Goal: Task Accomplishment & Management: Use online tool/utility

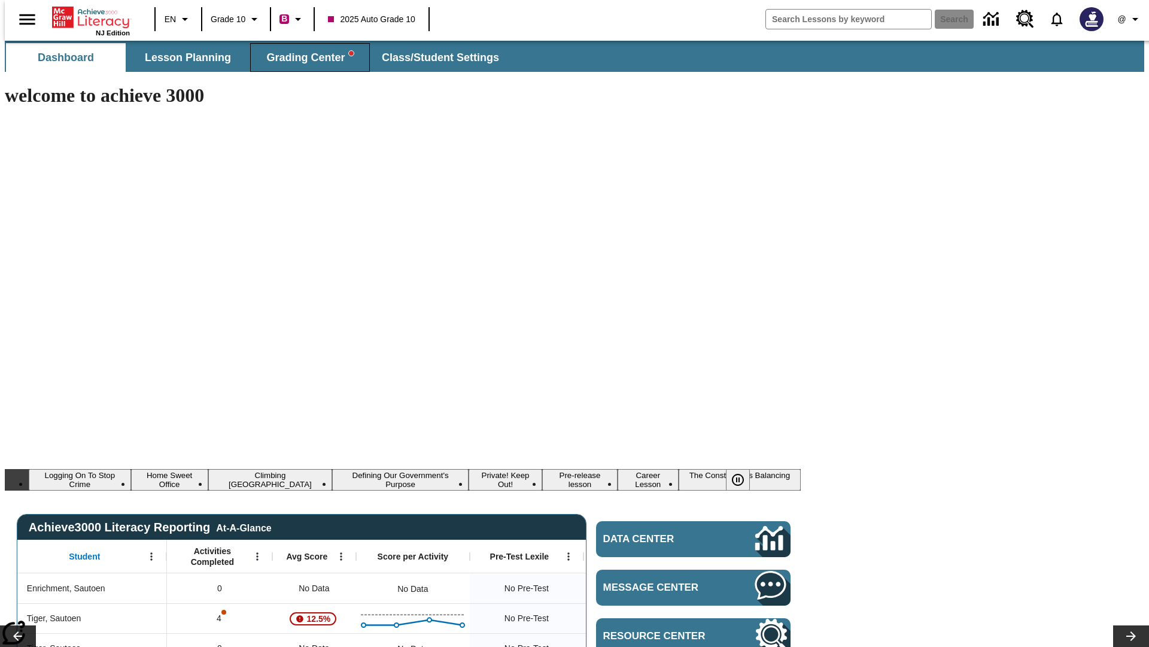
click at [305, 57] on span "Grading Center" at bounding box center [309, 58] width 87 height 14
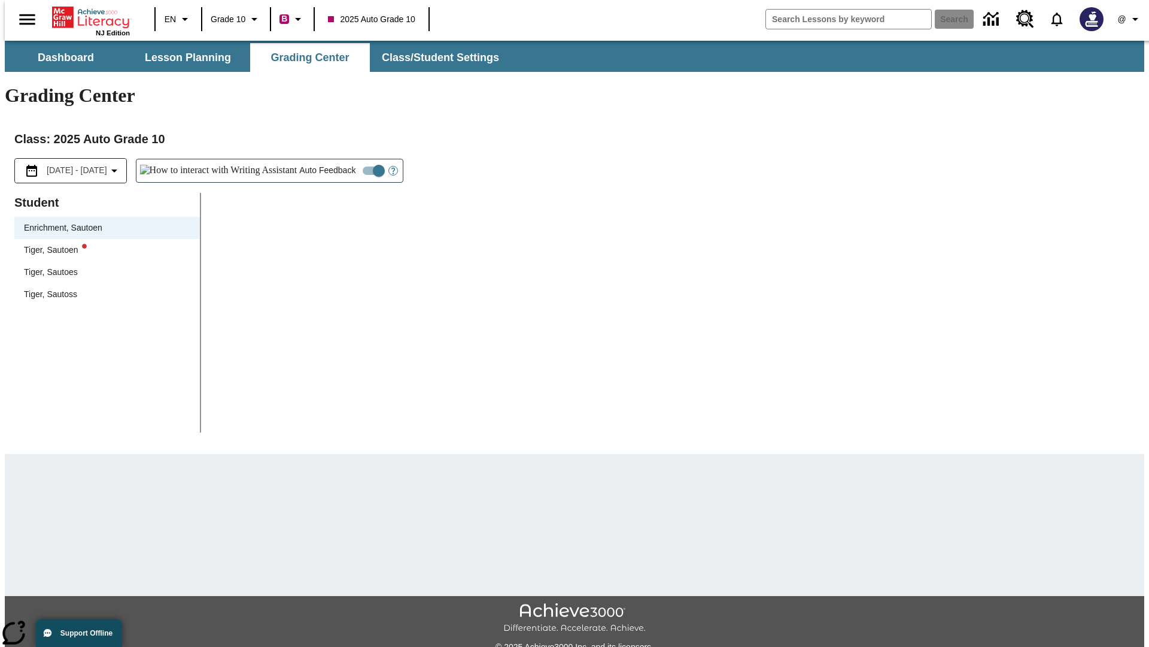
click at [103, 244] on div "Tiger, Sautoen" at bounding box center [107, 250] width 166 height 13
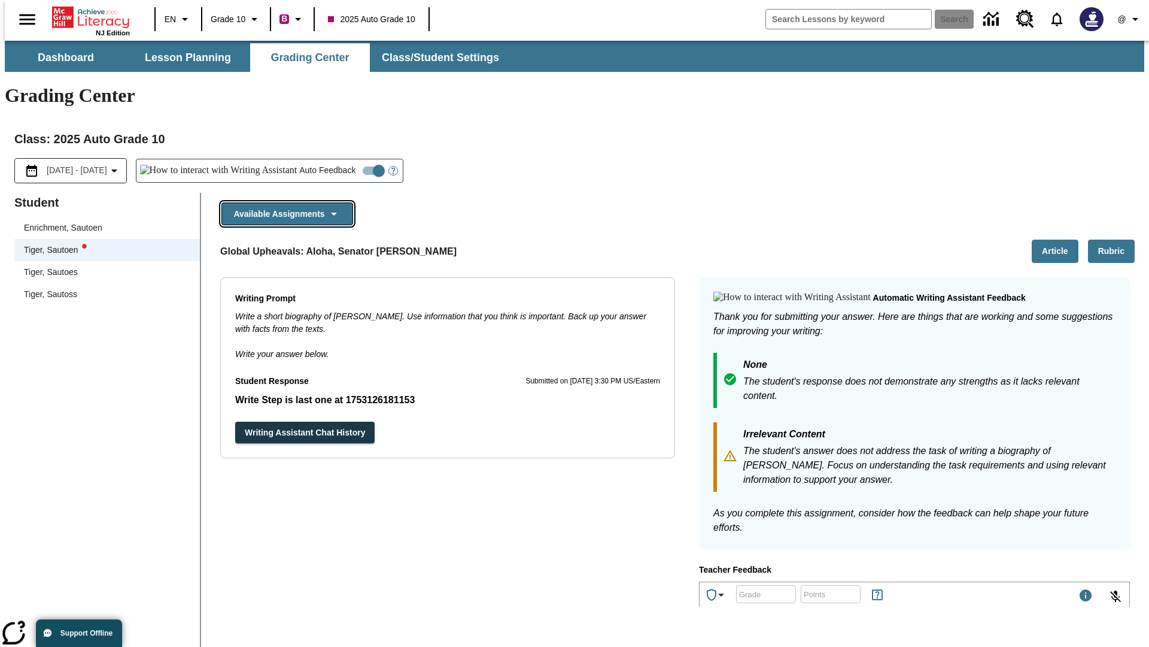
click at [284, 202] on button "Available Assignments" at bounding box center [287, 213] width 132 height 23
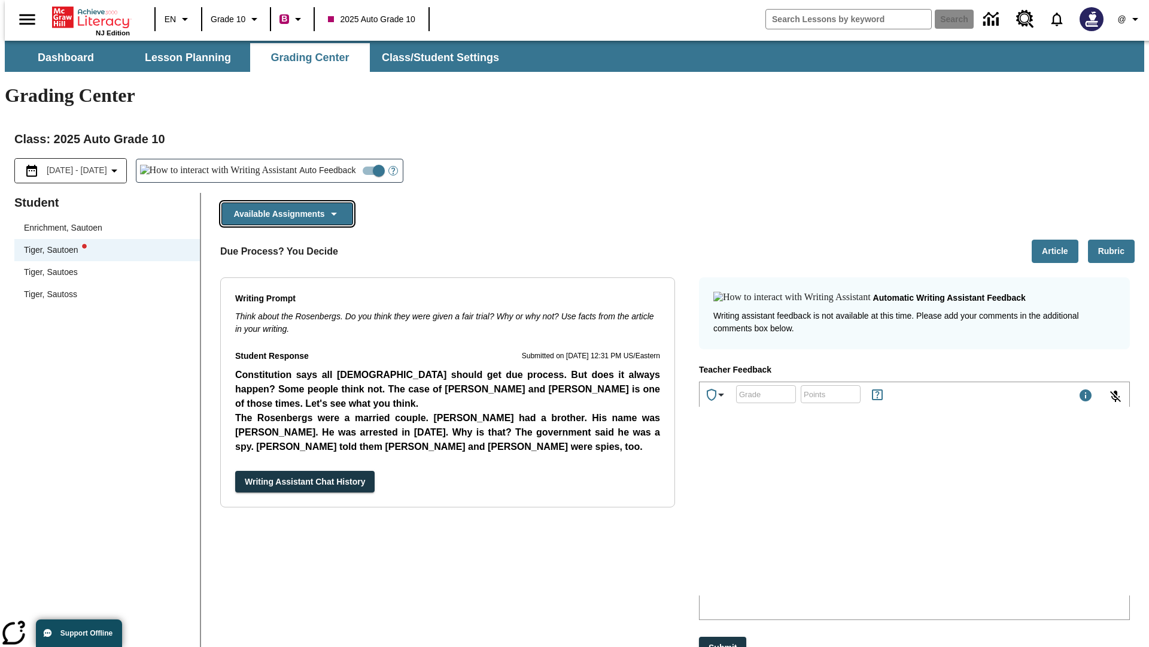
scroll to position [947, 0]
click at [235, 471] on button "Writing Assistant Chat History" at bounding box center [304, 482] width 139 height 22
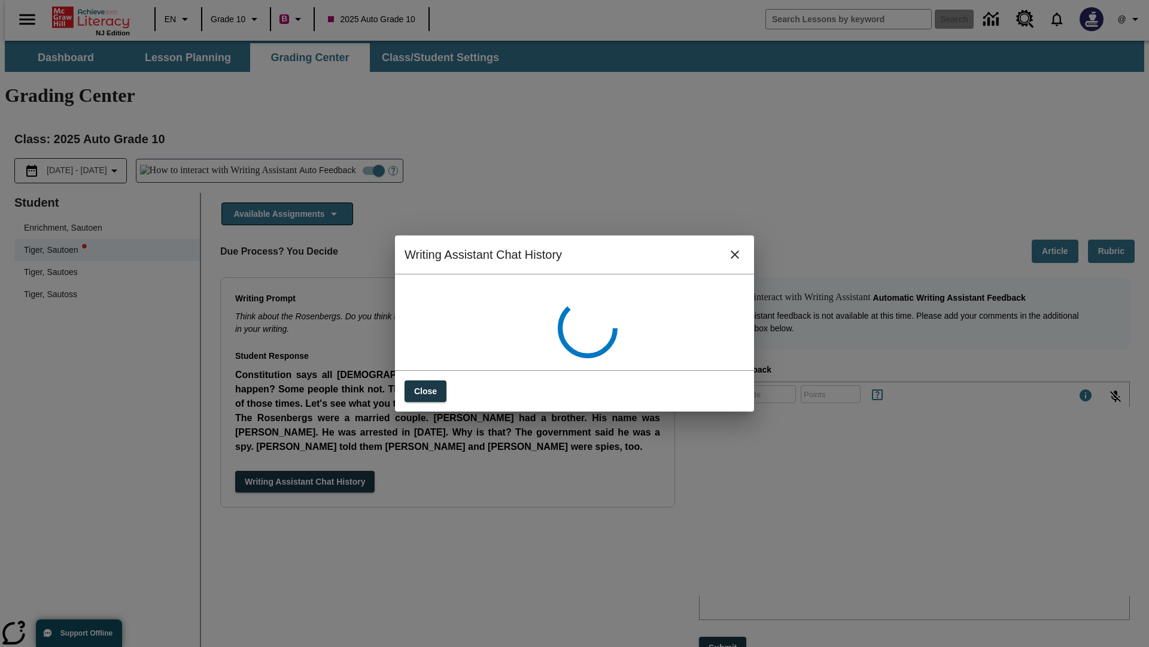
scroll to position [0, 0]
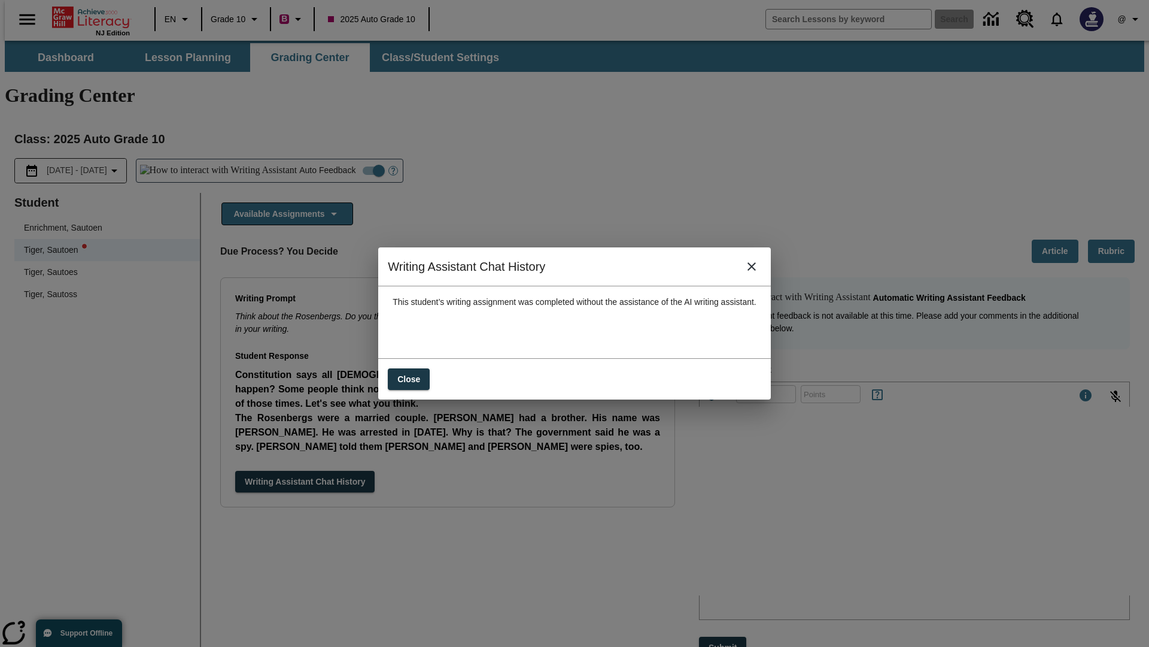
click at [756, 271] on icon "close" at bounding box center [752, 266] width 8 height 8
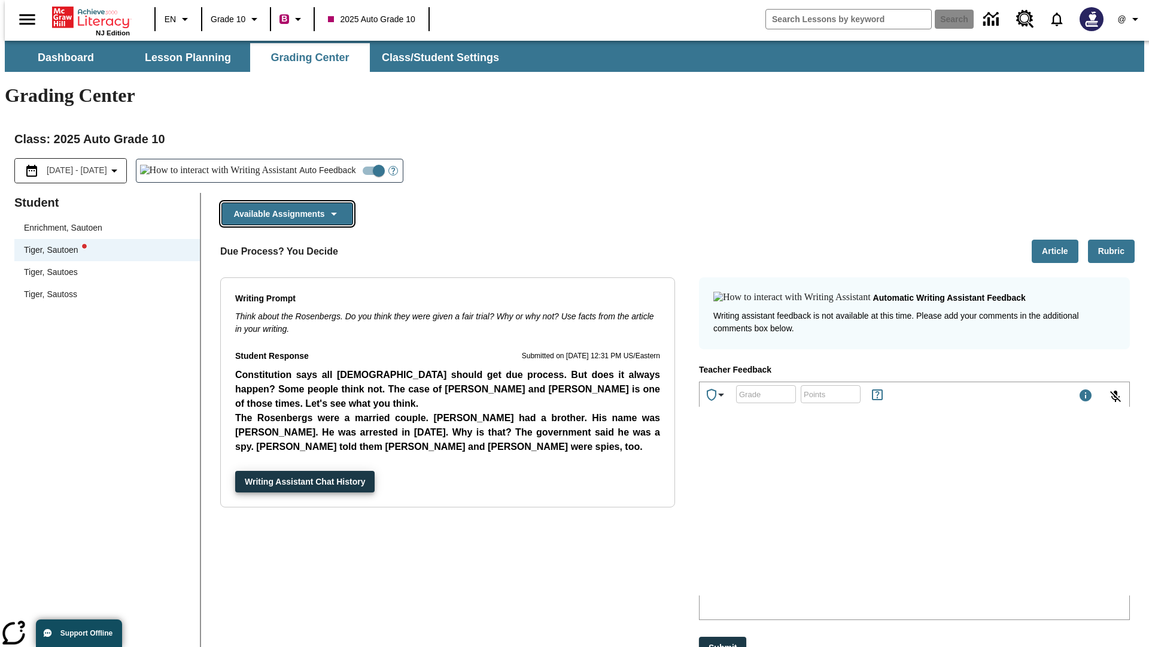
click at [284, 202] on button "Available Assignments" at bounding box center [287, 213] width 132 height 23
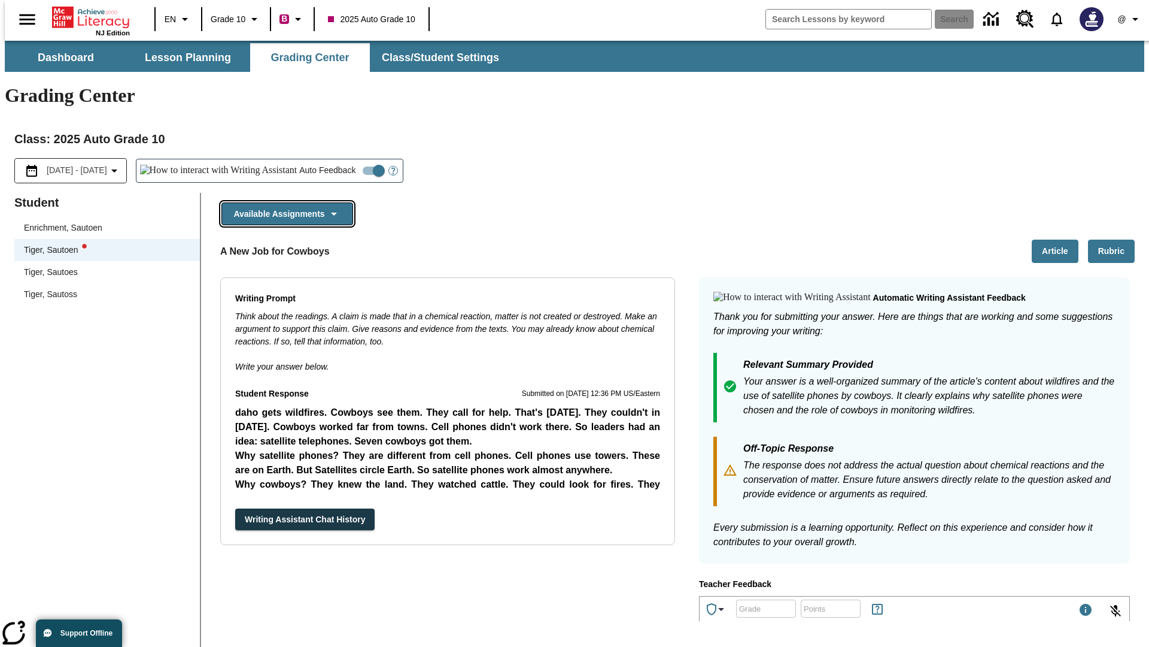
scroll to position [596, 0]
click at [235, 508] on button "Writing Assistant Chat History" at bounding box center [304, 519] width 139 height 22
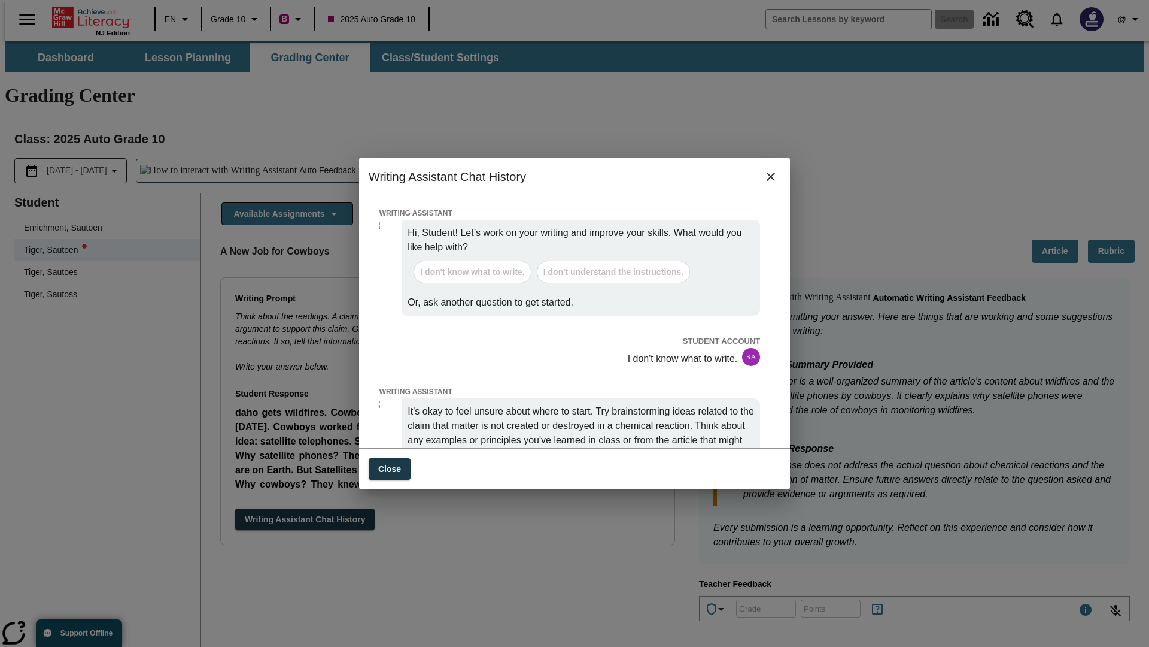
scroll to position [0, 0]
